Goal: Task Accomplishment & Management: Use online tool/utility

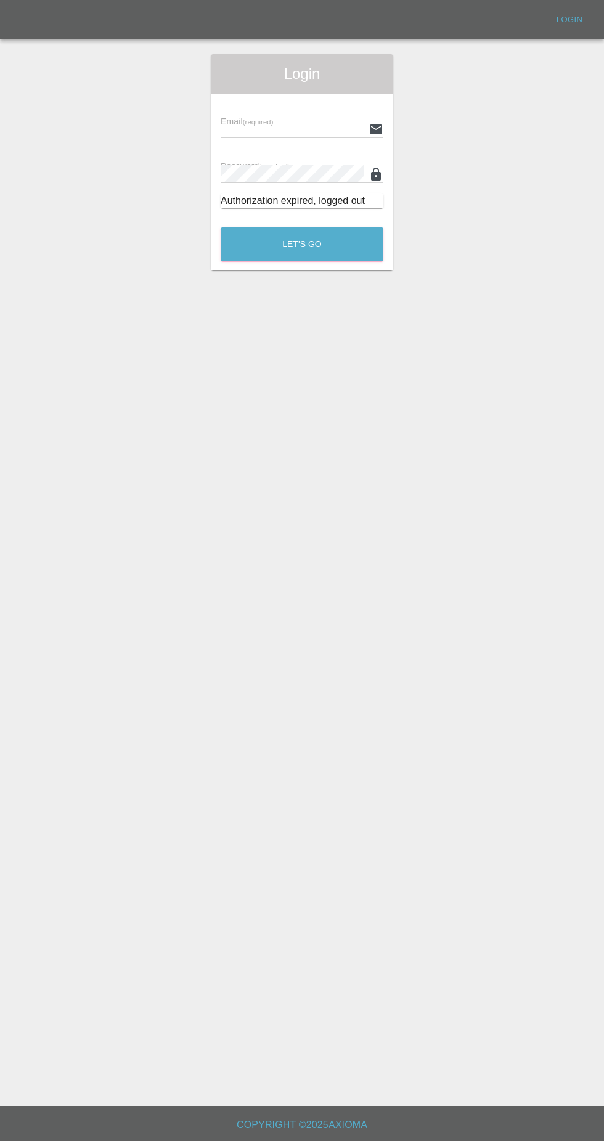
click at [267, 127] on input "text" at bounding box center [292, 129] width 143 height 18
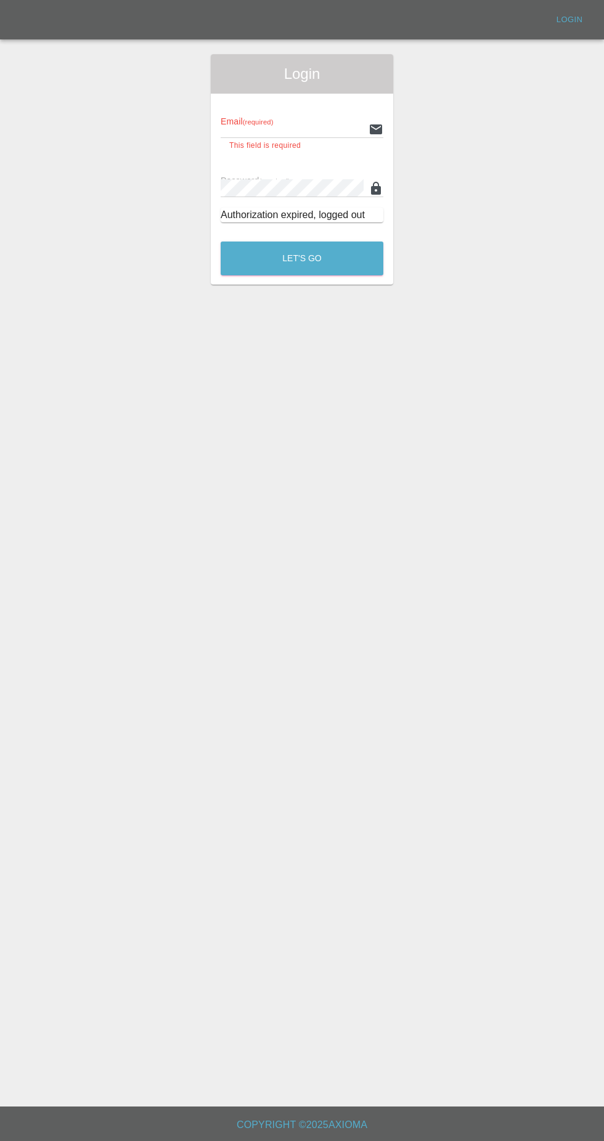
type input "[EMAIL_ADDRESS][DOMAIN_NAME]"
click at [221, 242] on button "Let's Go" at bounding box center [302, 259] width 163 height 34
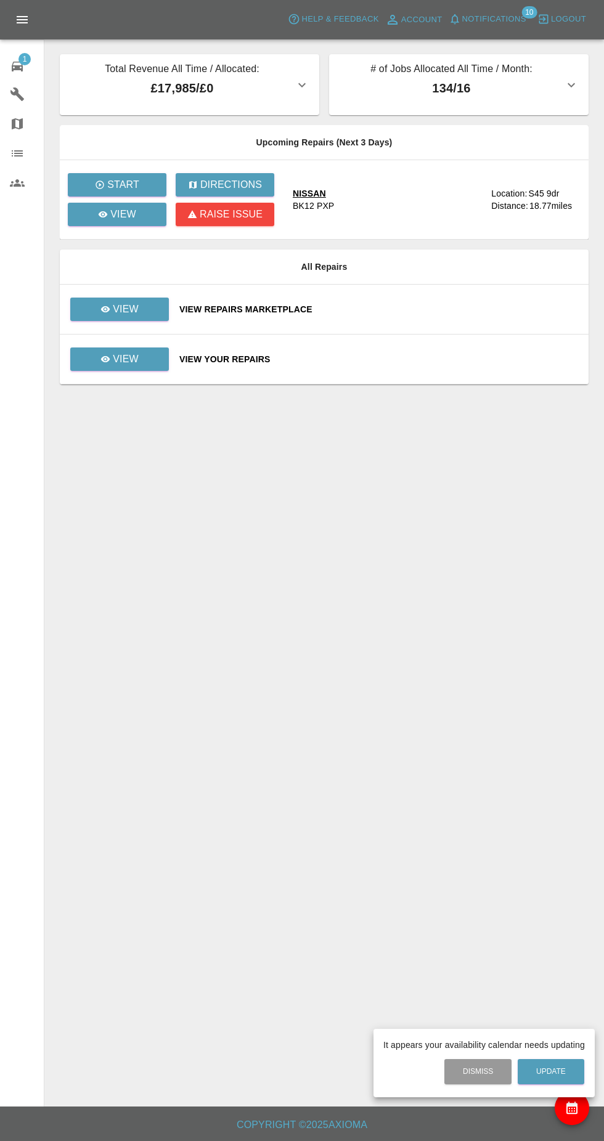
click at [112, 306] on div at bounding box center [302, 570] width 604 height 1141
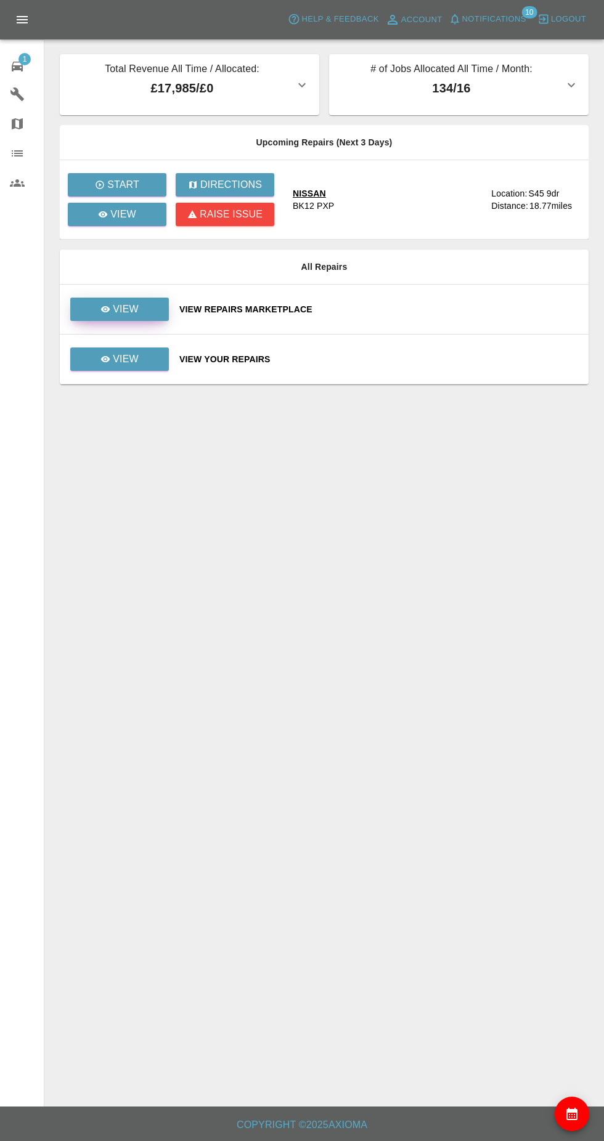
click at [125, 308] on p "View" at bounding box center [126, 309] width 26 height 15
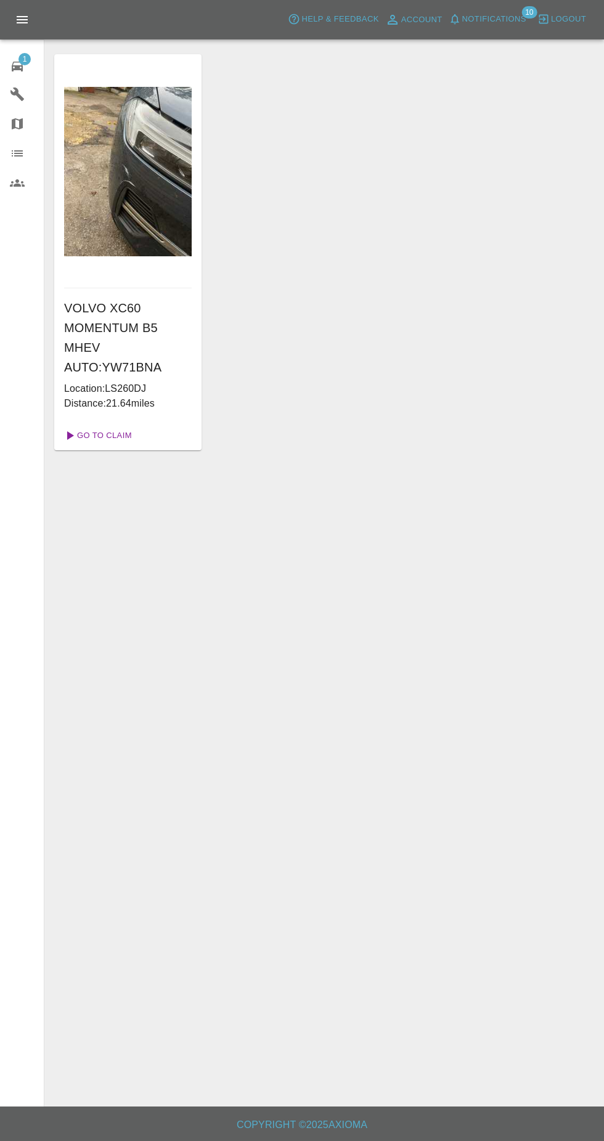
click at [93, 435] on link "Go To Claim" at bounding box center [97, 436] width 76 height 20
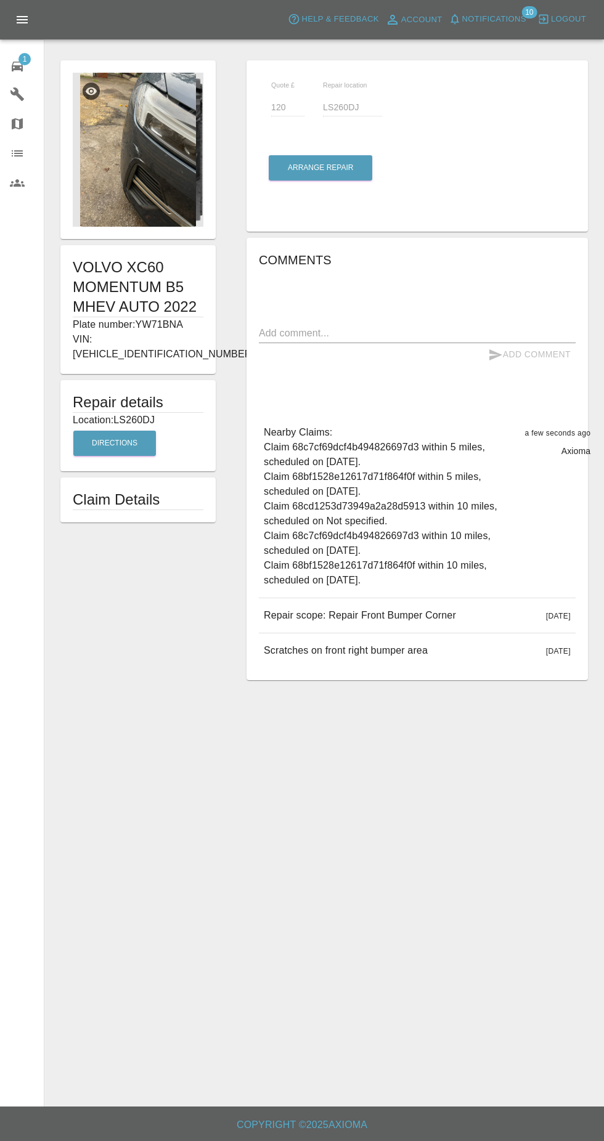
click at [136, 160] on img at bounding box center [138, 150] width 131 height 154
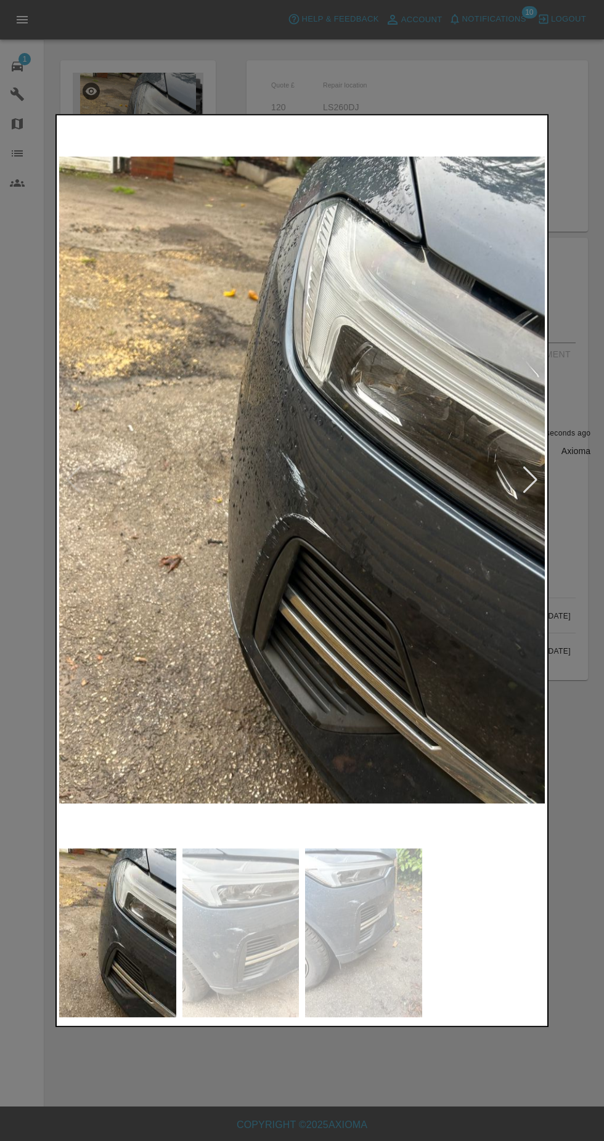
click at [21, 269] on div at bounding box center [302, 570] width 604 height 1141
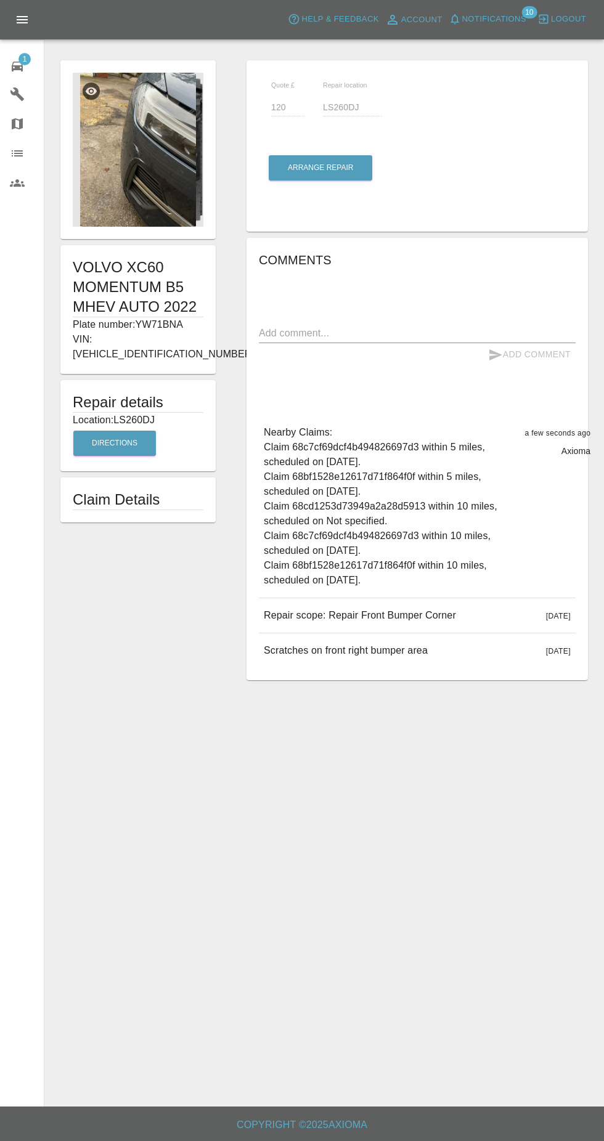
click at [15, 191] on link "Users" at bounding box center [22, 183] width 44 height 30
click at [321, 166] on button "Arrange Repair" at bounding box center [321, 167] width 104 height 25
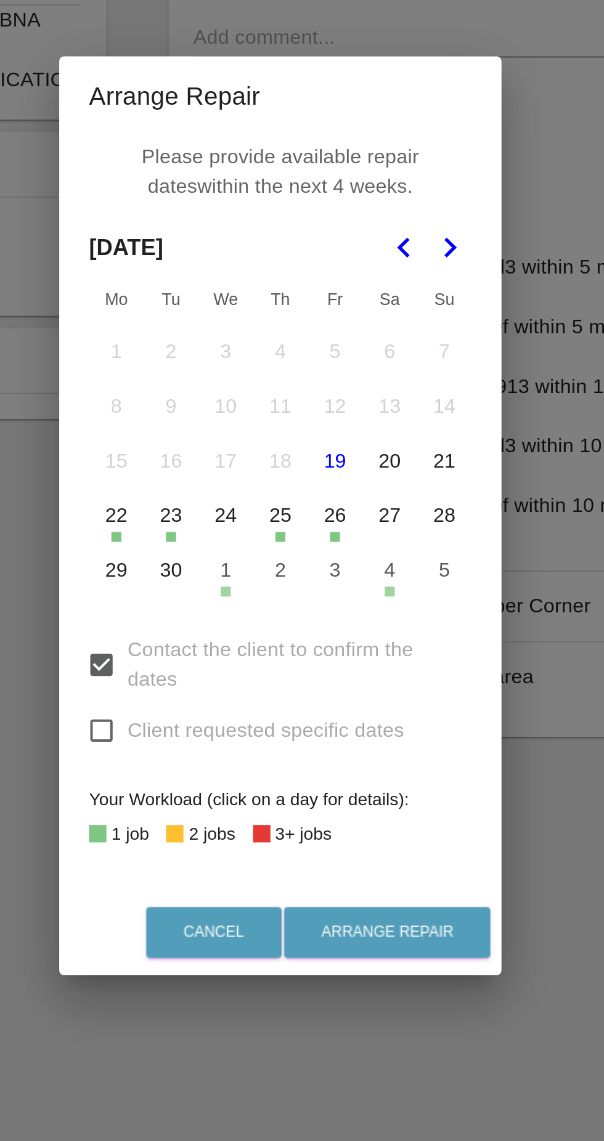
click at [276, 601] on button "1" at bounding box center [275, 598] width 26 height 26
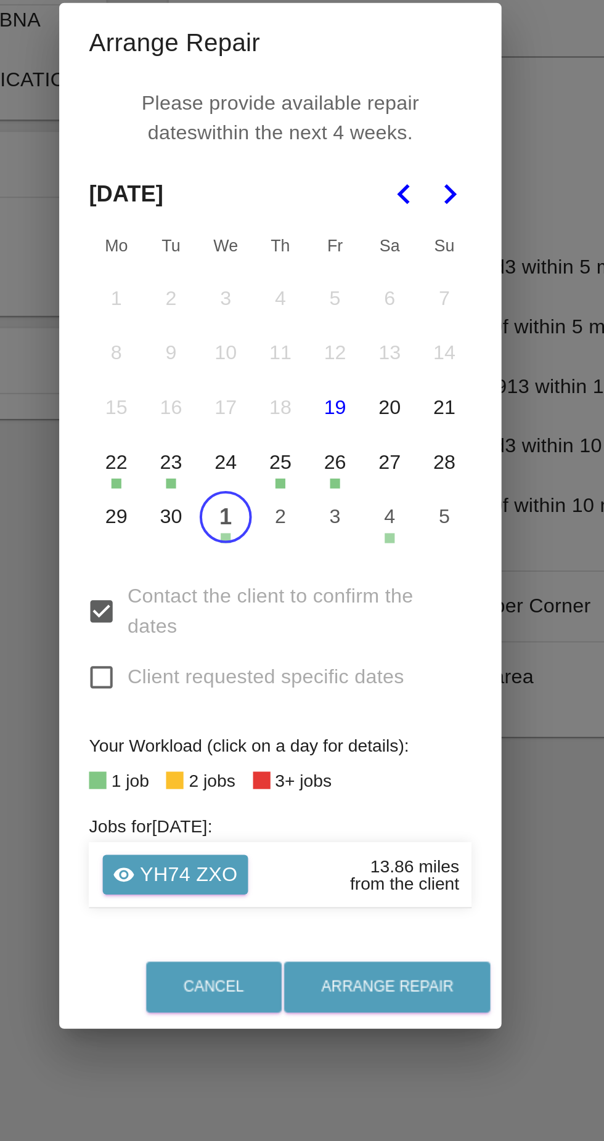
click at [271, 571] on button "1" at bounding box center [275, 571] width 26 height 26
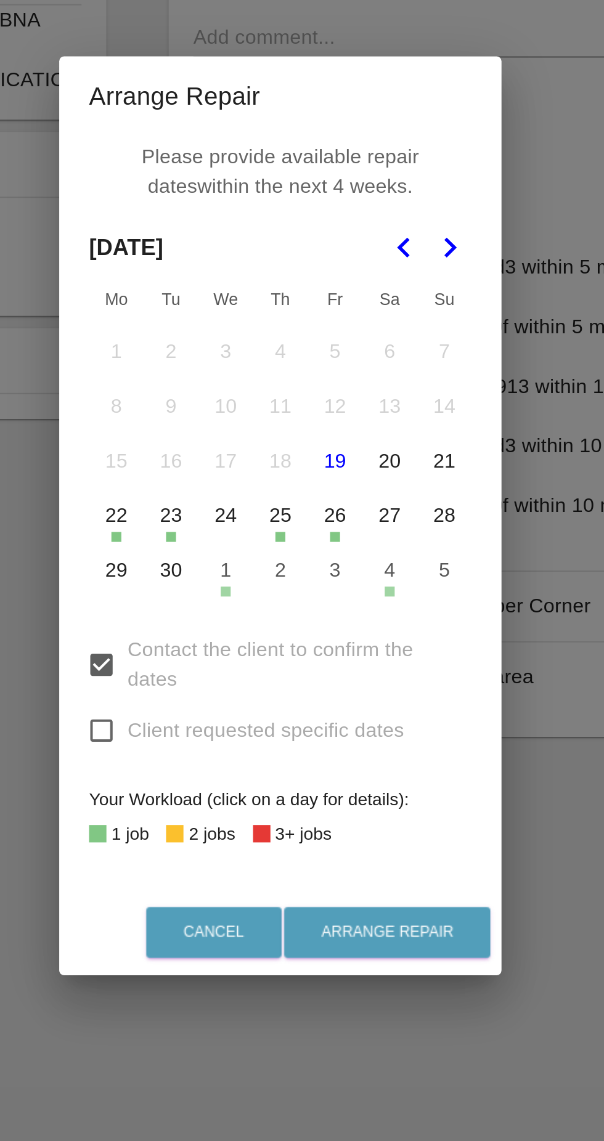
click at [359, 577] on button "27" at bounding box center [356, 571] width 26 height 26
click at [359, 606] on button "4" at bounding box center [356, 598] width 26 height 26
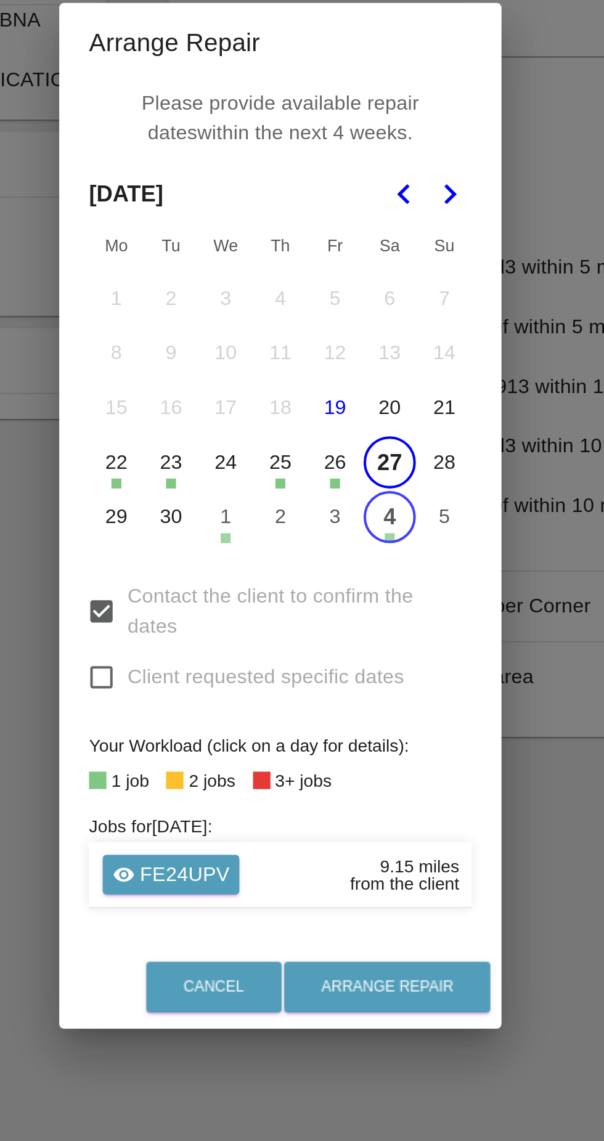
click at [362, 544] on button "27" at bounding box center [356, 544] width 26 height 26
click at [266, 577] on button "1" at bounding box center [275, 571] width 26 height 26
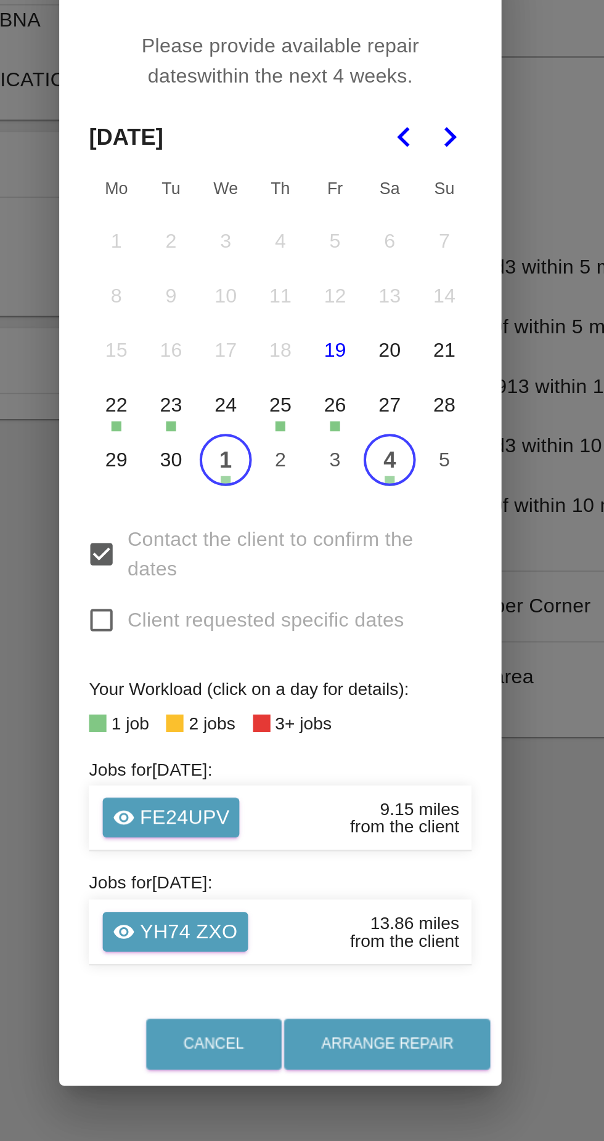
click at [355, 546] on button "4" at bounding box center [356, 543] width 26 height 26
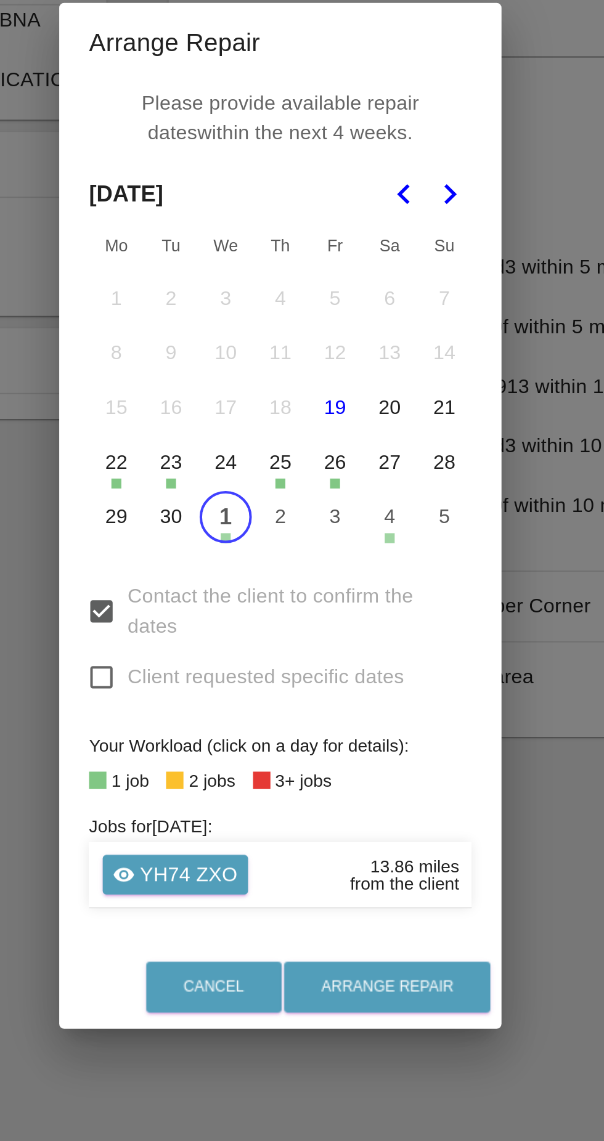
click at [394, 412] on button "Go to the Next Month" at bounding box center [386, 411] width 22 height 22
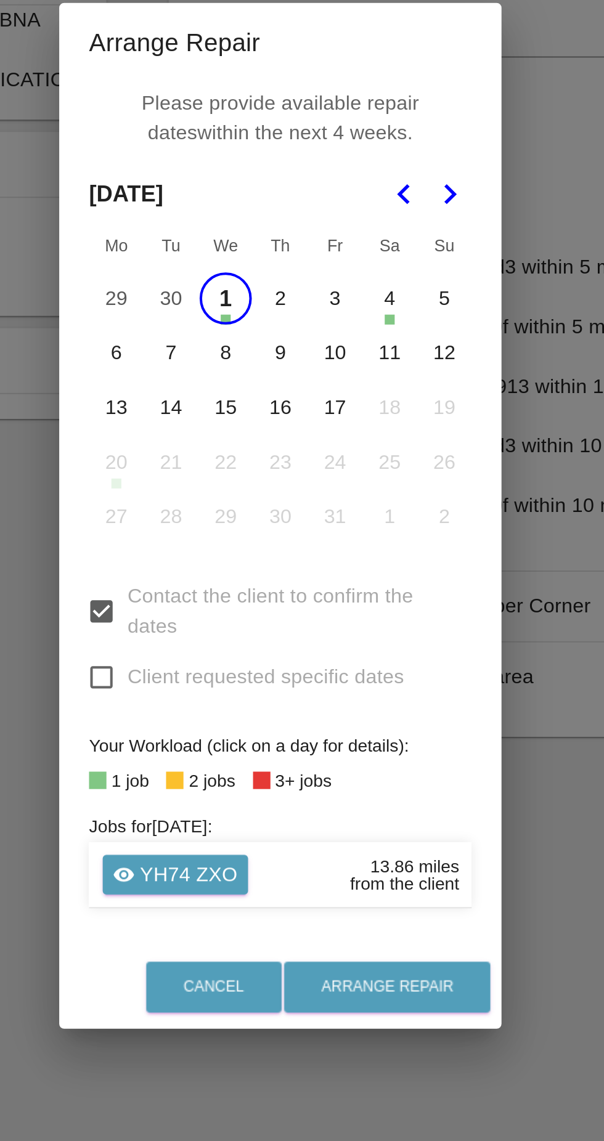
click at [226, 490] on button "6" at bounding box center [221, 490] width 26 height 26
click at [248, 493] on button "7" at bounding box center [248, 490] width 26 height 26
click at [279, 492] on button "8" at bounding box center [275, 490] width 26 height 26
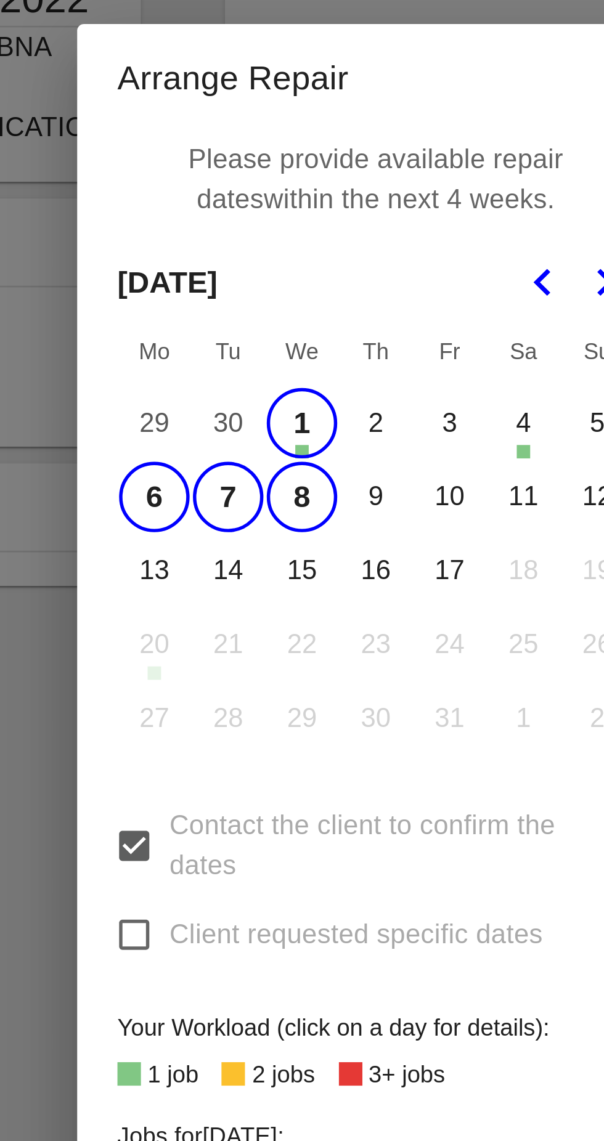
click at [219, 457] on button "29" at bounding box center [221, 463] width 26 height 26
click at [309, 514] on button "16" at bounding box center [302, 517] width 26 height 26
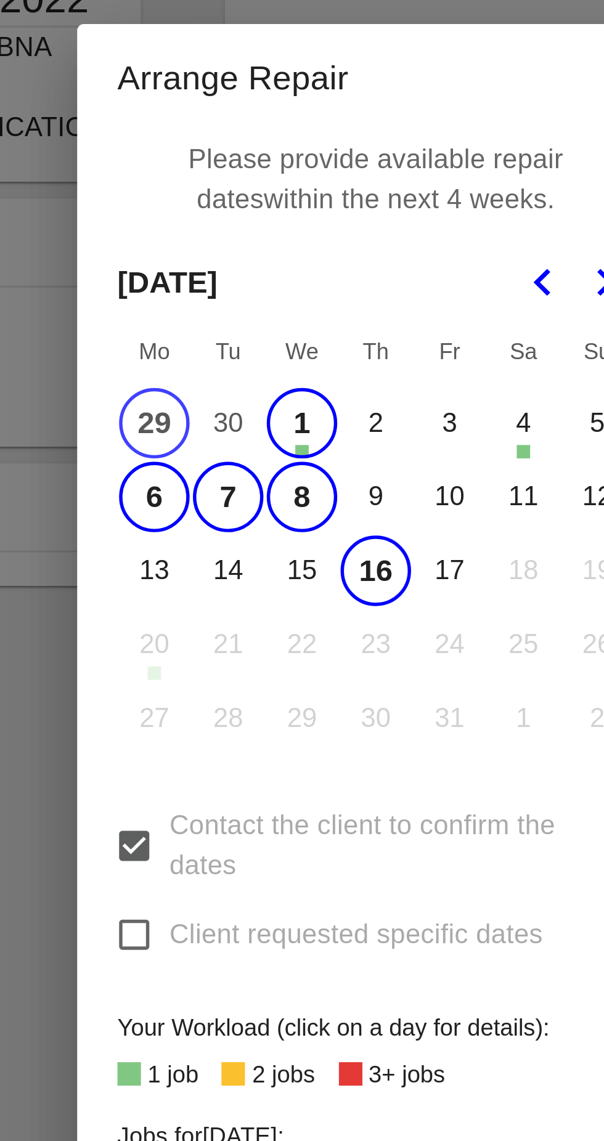
click at [334, 517] on button "17" at bounding box center [329, 517] width 26 height 26
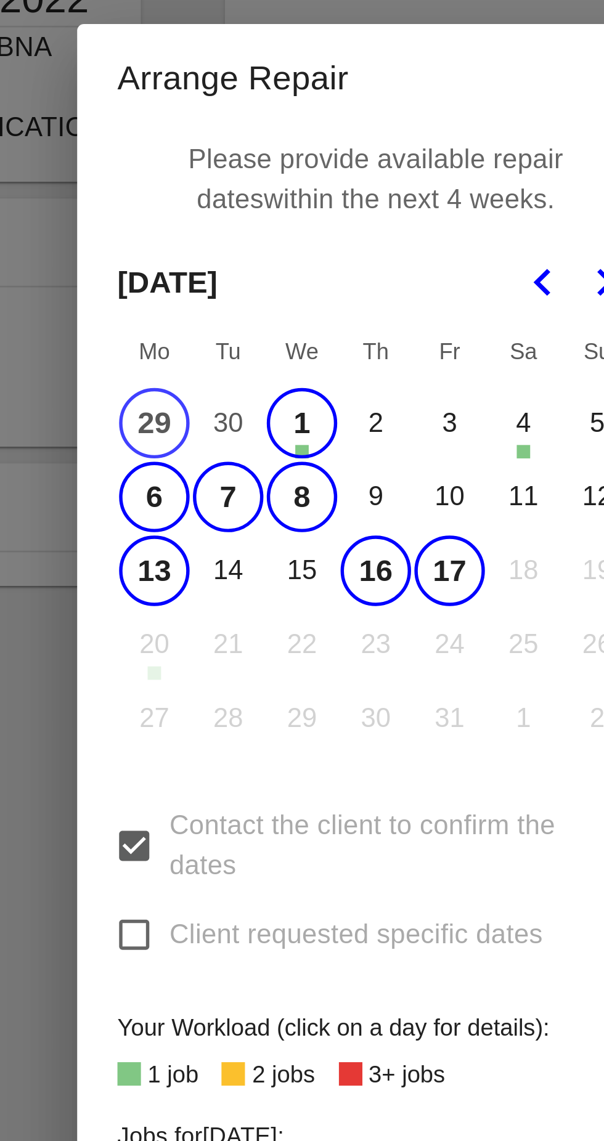
click at [246, 519] on button "14" at bounding box center [248, 517] width 26 height 26
click at [279, 516] on button "15" at bounding box center [275, 517] width 26 height 26
click at [216, 458] on button "29" at bounding box center [221, 463] width 26 height 26
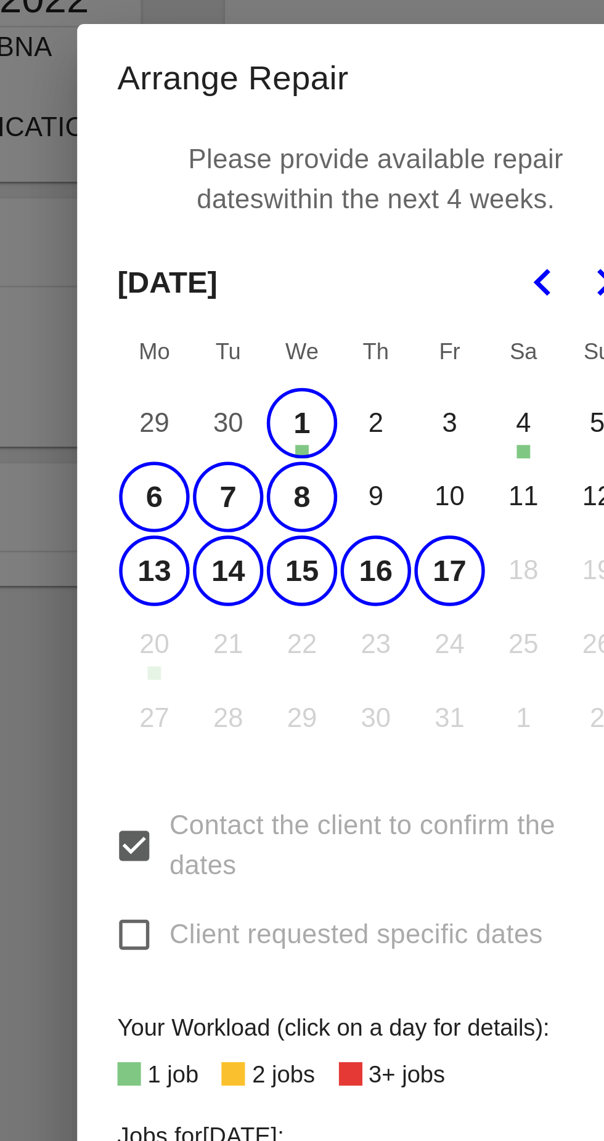
click at [303, 490] on button "9" at bounding box center [302, 490] width 26 height 26
click at [328, 489] on button "10" at bounding box center [329, 490] width 26 height 26
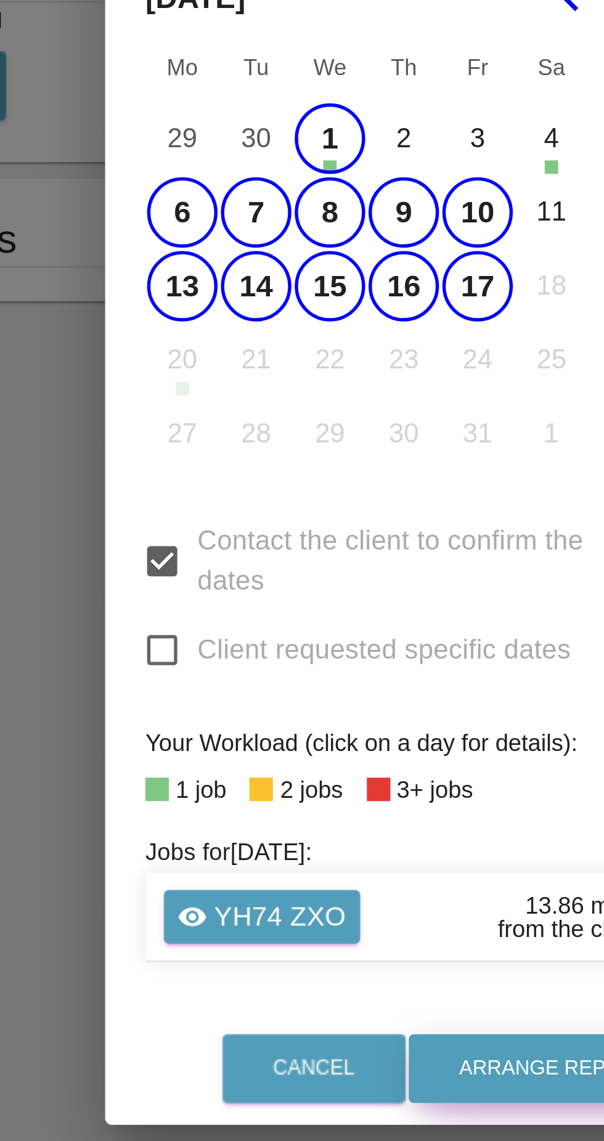
click at [341, 817] on button "Arrange Repair" at bounding box center [355, 804] width 102 height 25
